Goal: Check status: Check status

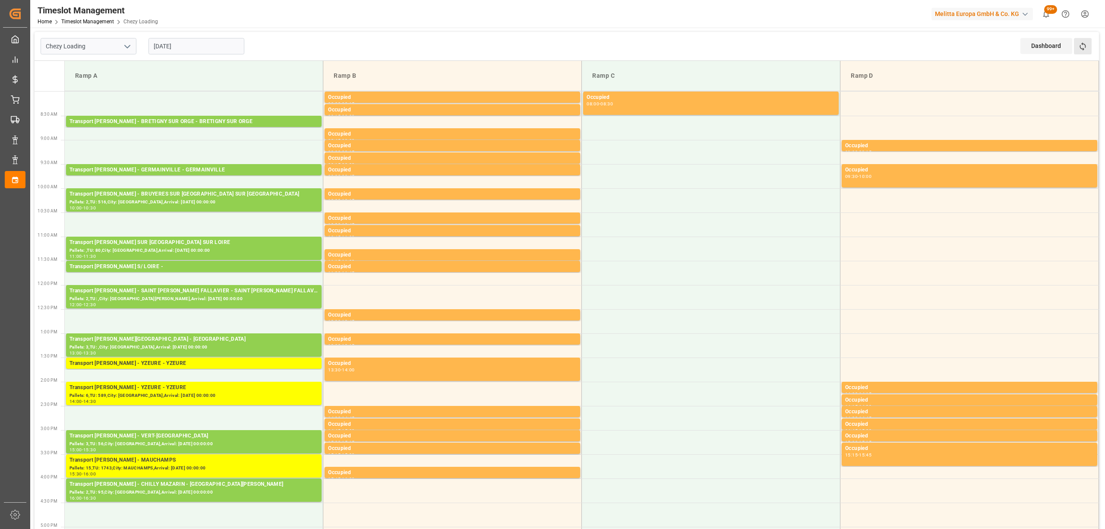
click at [1088, 50] on button "Refresh Time Slots" at bounding box center [1083, 46] width 18 height 16
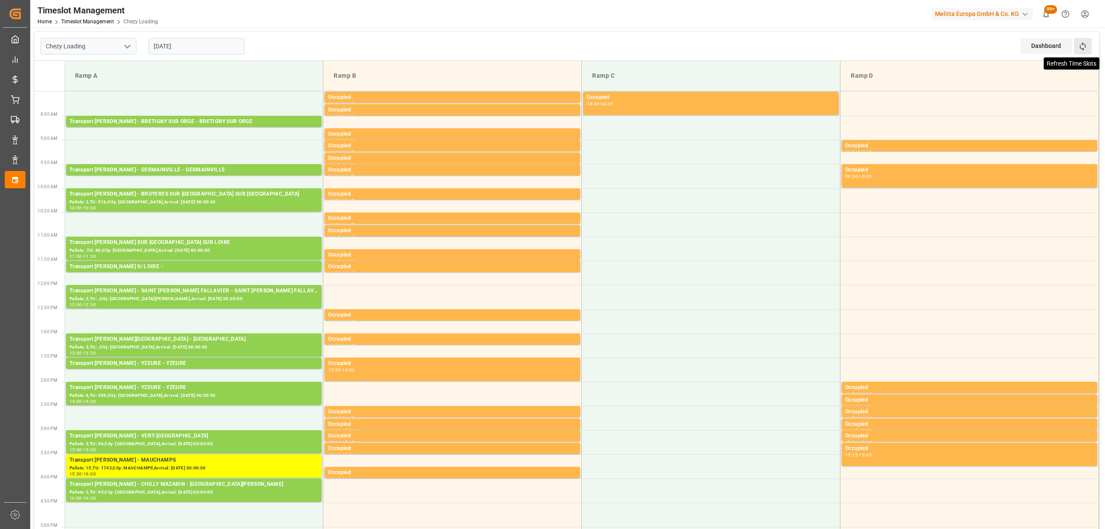
click at [1080, 49] on icon at bounding box center [1082, 46] width 9 height 9
click at [1086, 55] on div "Refresh Time Slots" at bounding box center [1083, 49] width 19 height 22
click at [1088, 48] on button "Refresh Time Slots" at bounding box center [1083, 46] width 18 height 16
click at [1082, 44] on icon at bounding box center [1082, 46] width 6 height 8
click at [1088, 47] on button "Refresh Time Slots" at bounding box center [1083, 46] width 18 height 16
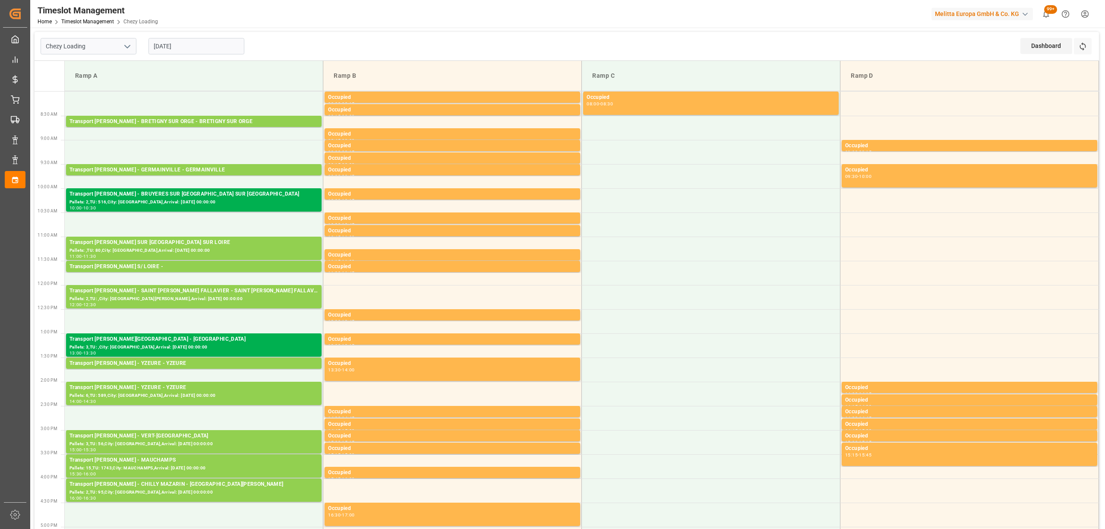
click at [1079, 59] on div "Refresh Time Slots" at bounding box center [1083, 49] width 19 height 22
click at [1085, 47] on icon at bounding box center [1082, 46] width 6 height 8
click at [1086, 40] on button "Refresh Time Slots" at bounding box center [1083, 46] width 18 height 16
